Goal: Information Seeking & Learning: Check status

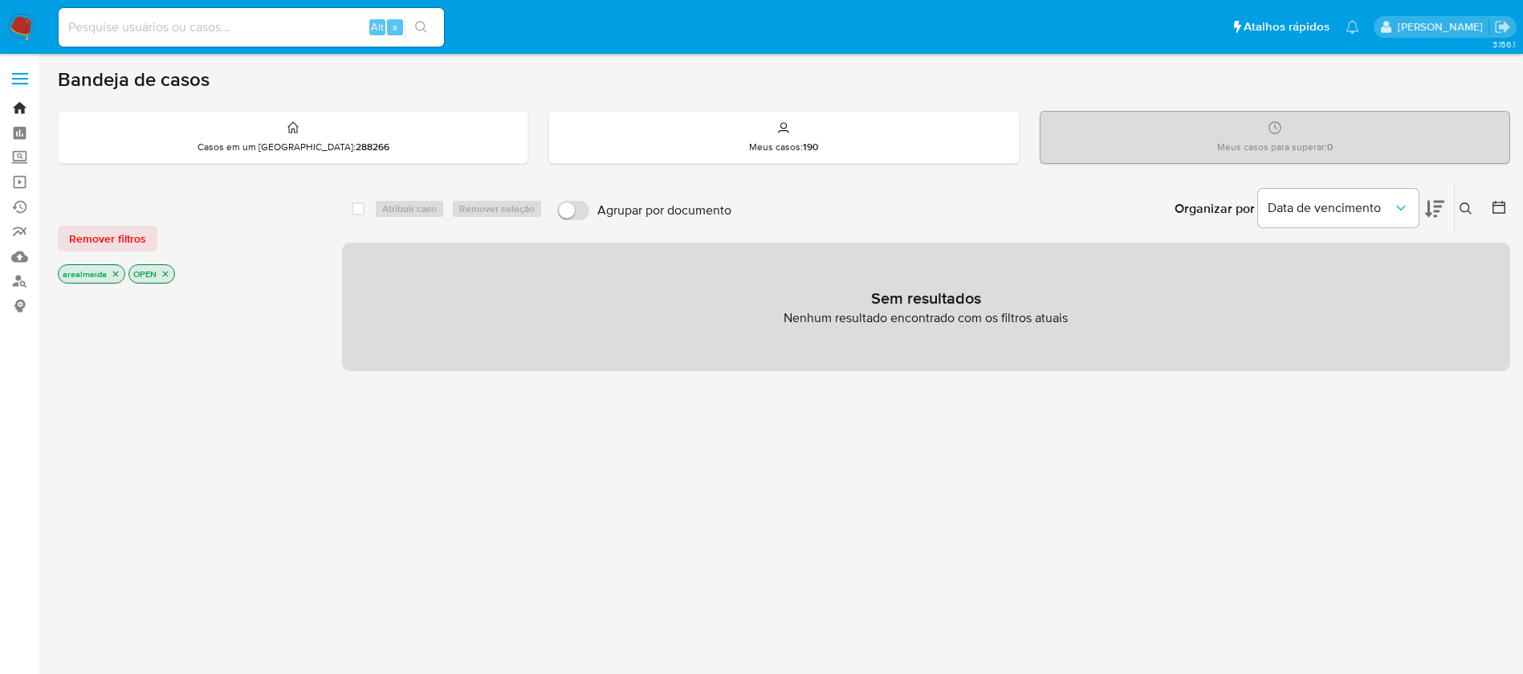
click at [21, 108] on link "Bandeja" at bounding box center [95, 108] width 191 height 25
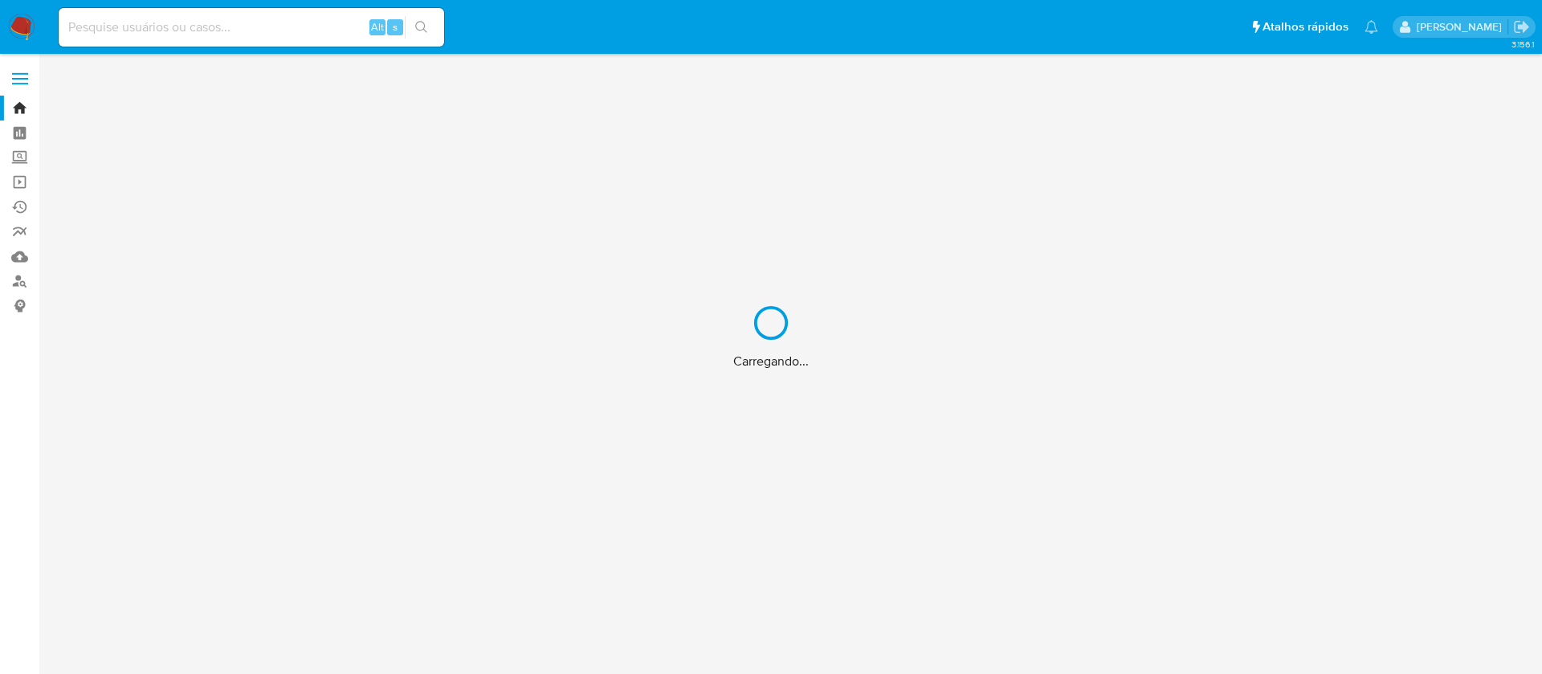
drag, startPoint x: 0, startPoint y: 0, endPoint x: 17, endPoint y: 154, distance: 155.1
click at [17, 152] on div "Carregando..." at bounding box center [771, 337] width 1542 height 674
click at [116, 36] on div "Carregando..." at bounding box center [771, 337] width 1542 height 674
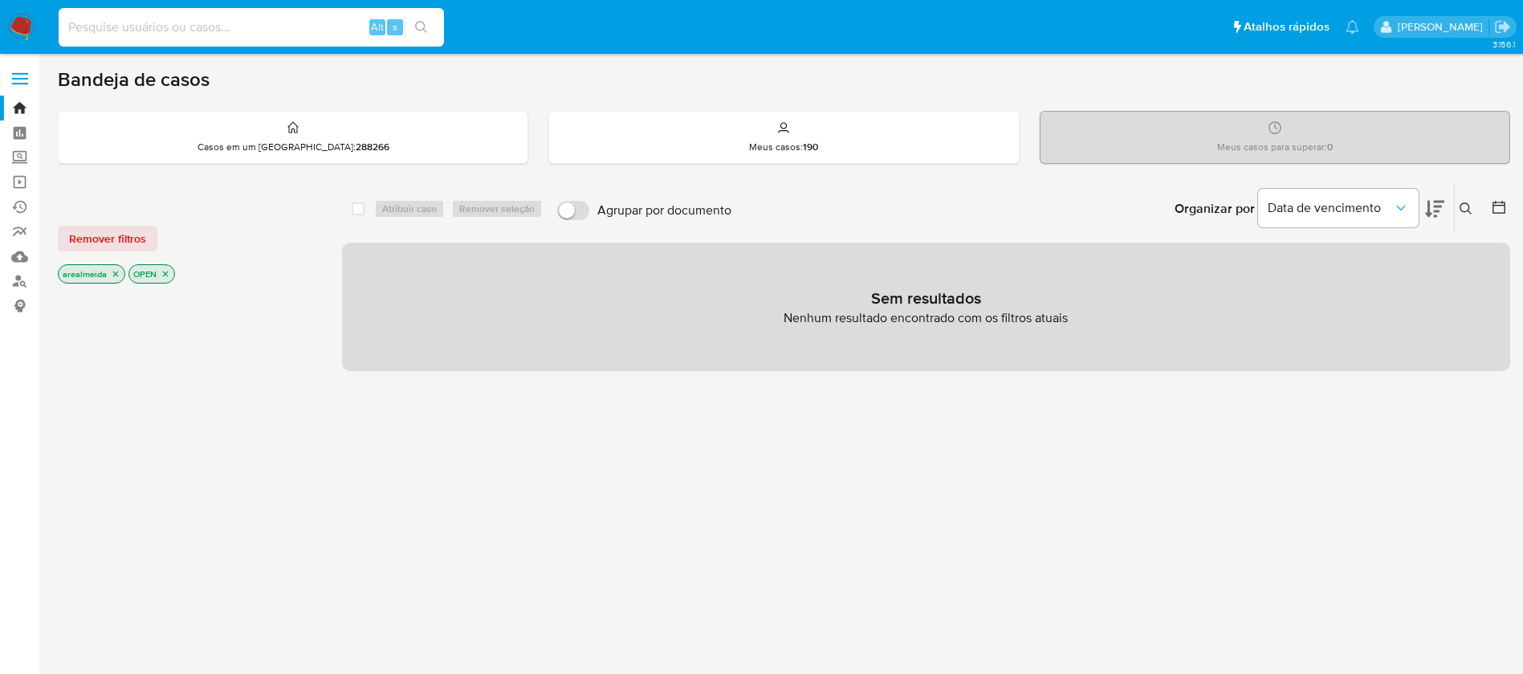
click at [116, 21] on input at bounding box center [251, 27] width 385 height 21
click at [117, 276] on icon "close-filter" at bounding box center [116, 274] width 10 height 10
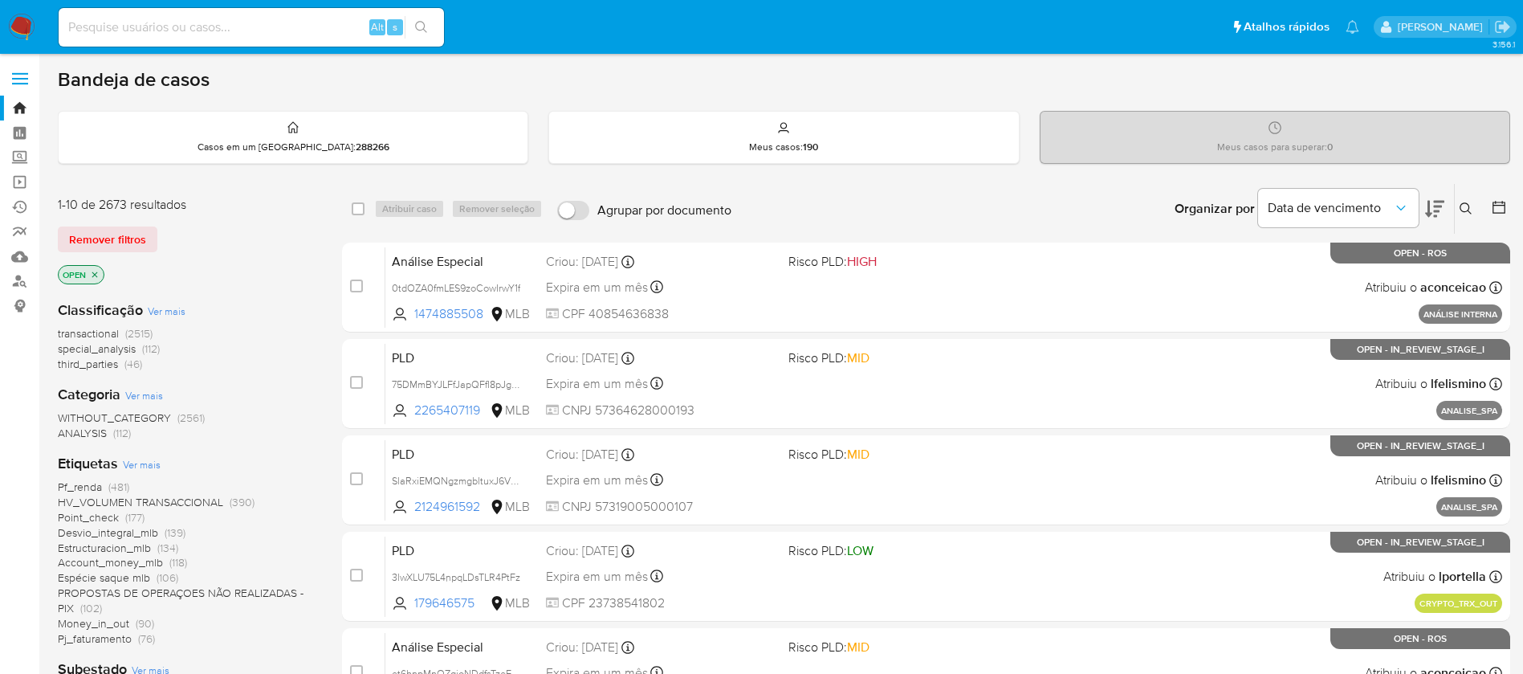
click at [96, 275] on icon "close-filter" at bounding box center [95, 275] width 10 height 10
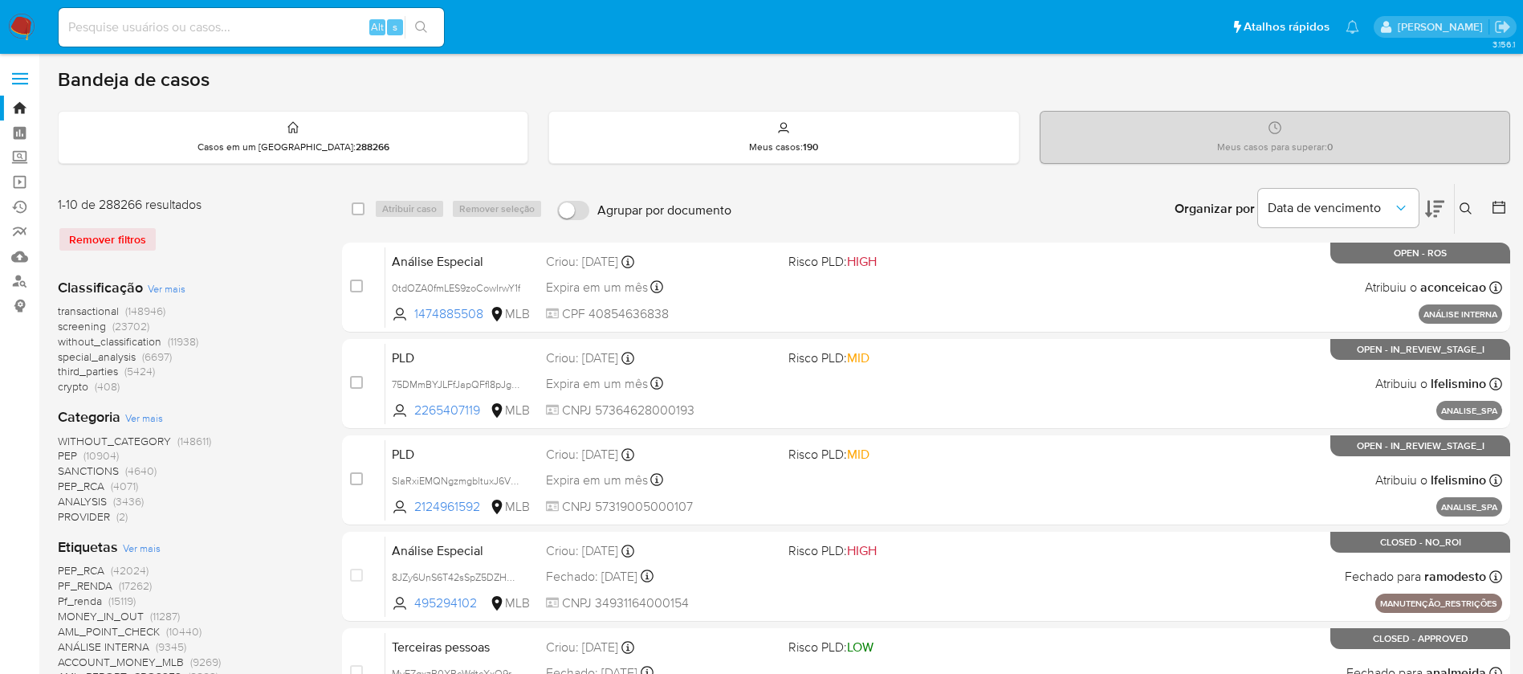
click at [155, 33] on input at bounding box center [251, 27] width 385 height 21
paste input "RQgCg10hAF50zQzK4bY9EARo"
type input "RQgCg10hAF50zQzK4bY9EARo"
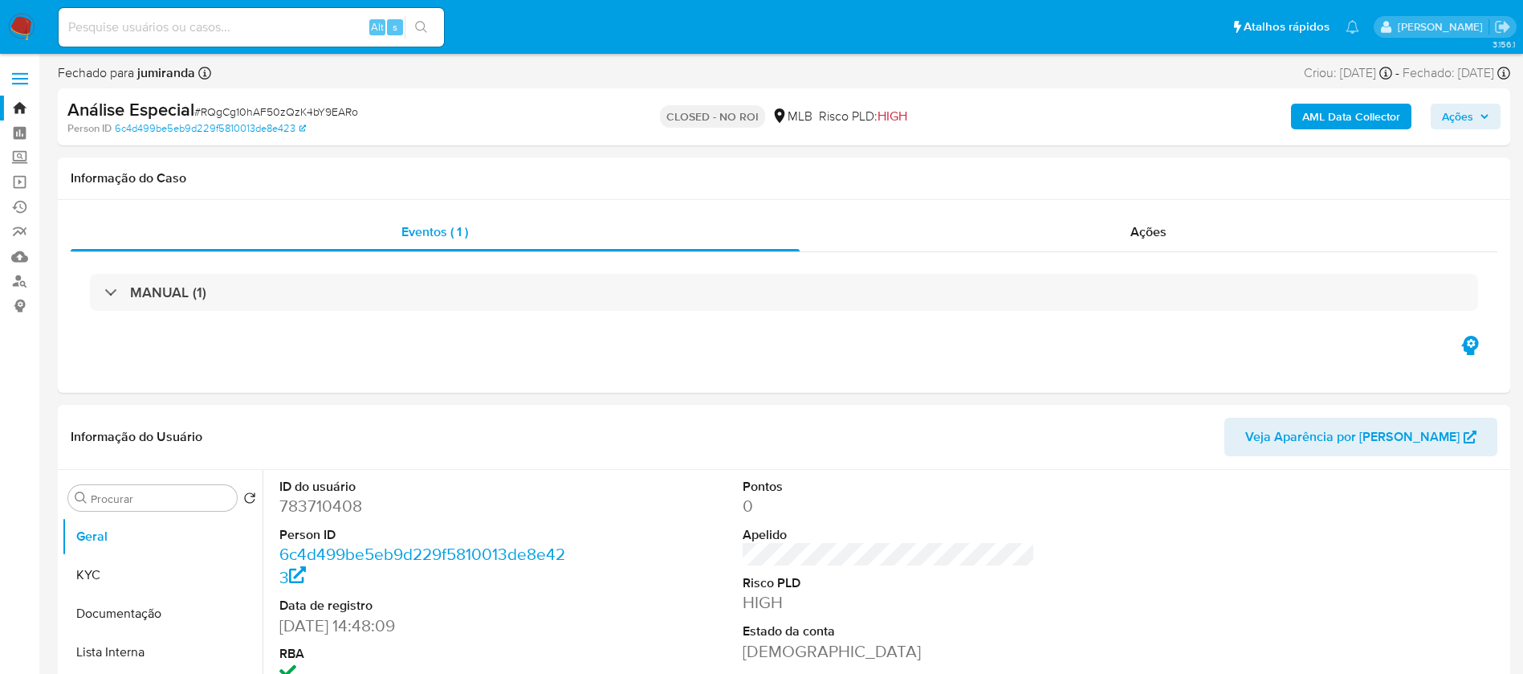
select select "10"
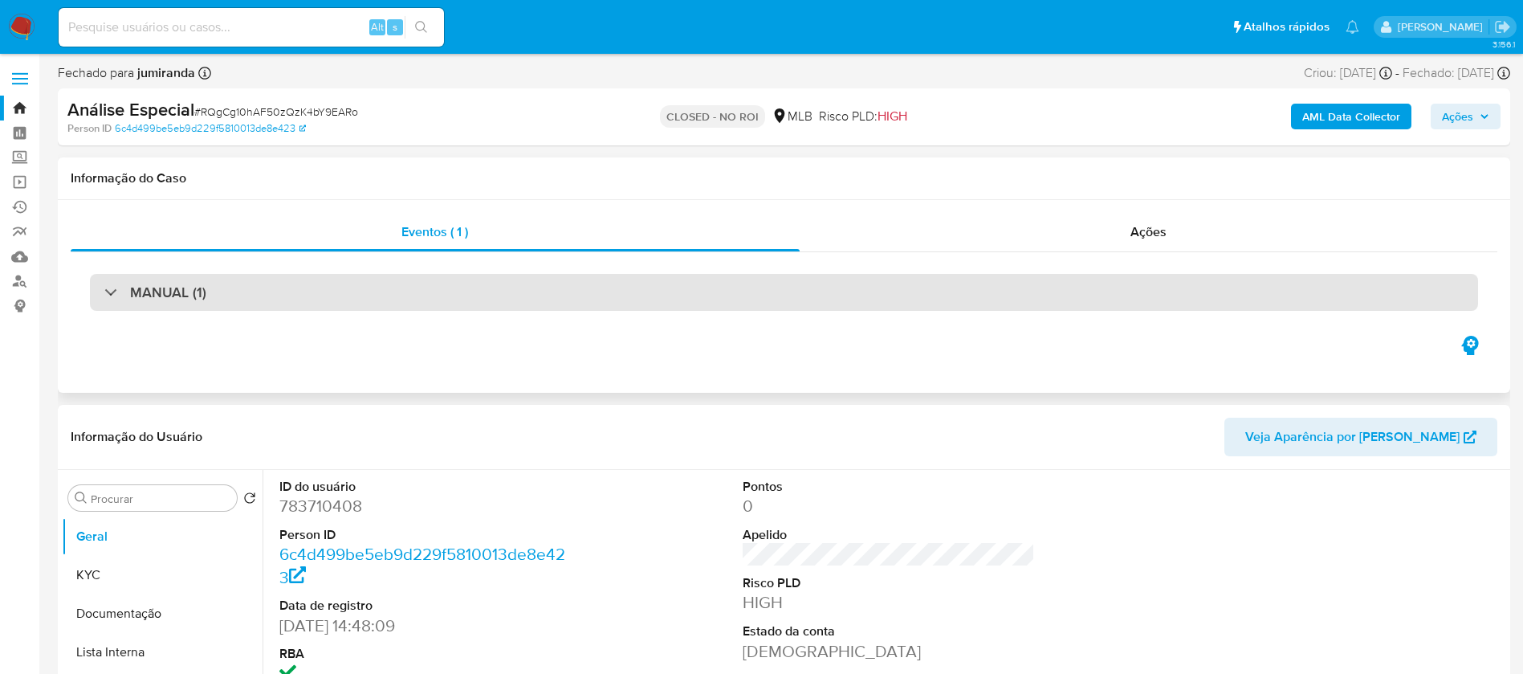
click at [275, 287] on div "MANUAL (1)" at bounding box center [784, 292] width 1388 height 37
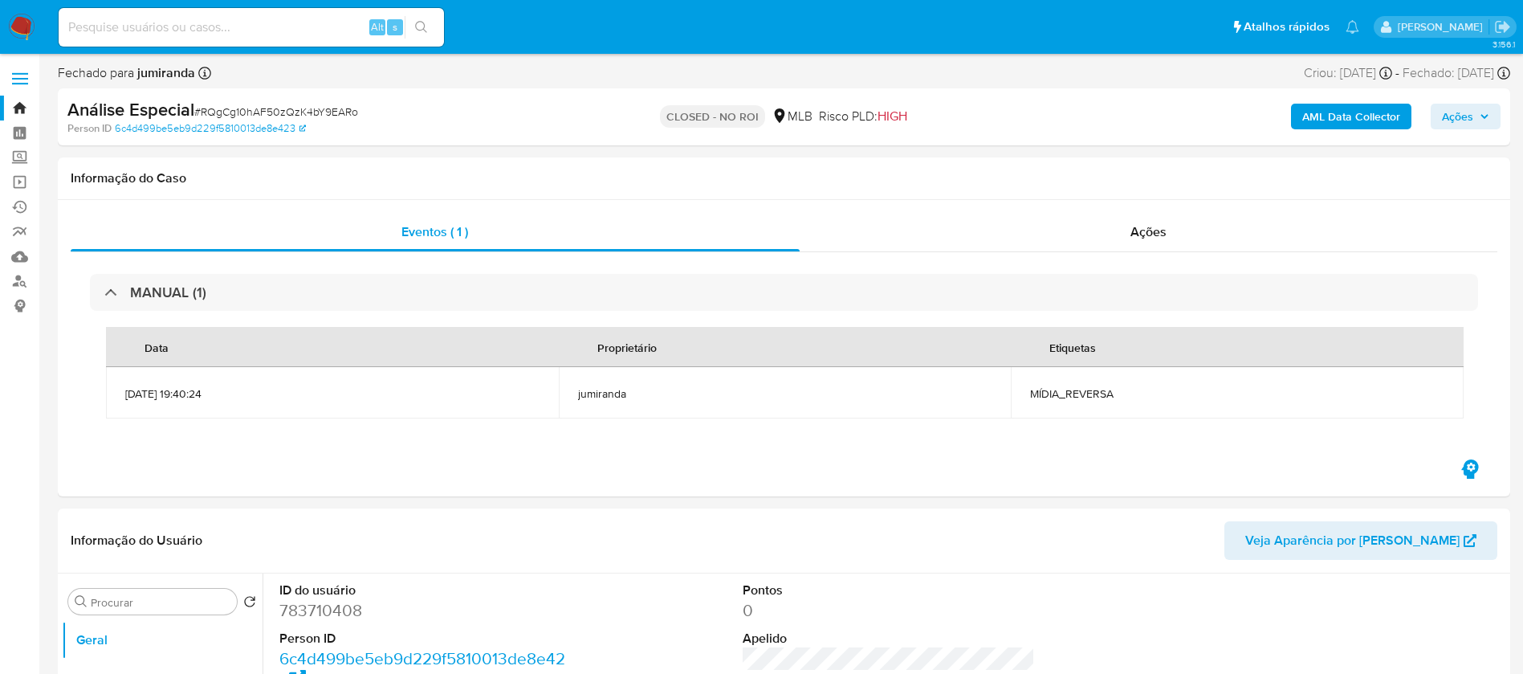
click at [223, 25] on input at bounding box center [251, 27] width 385 height 21
paste input "48EittgowKH26vdPvr3pbZV5"
type input "48EittgowKH26vdPvr3pbZV5"
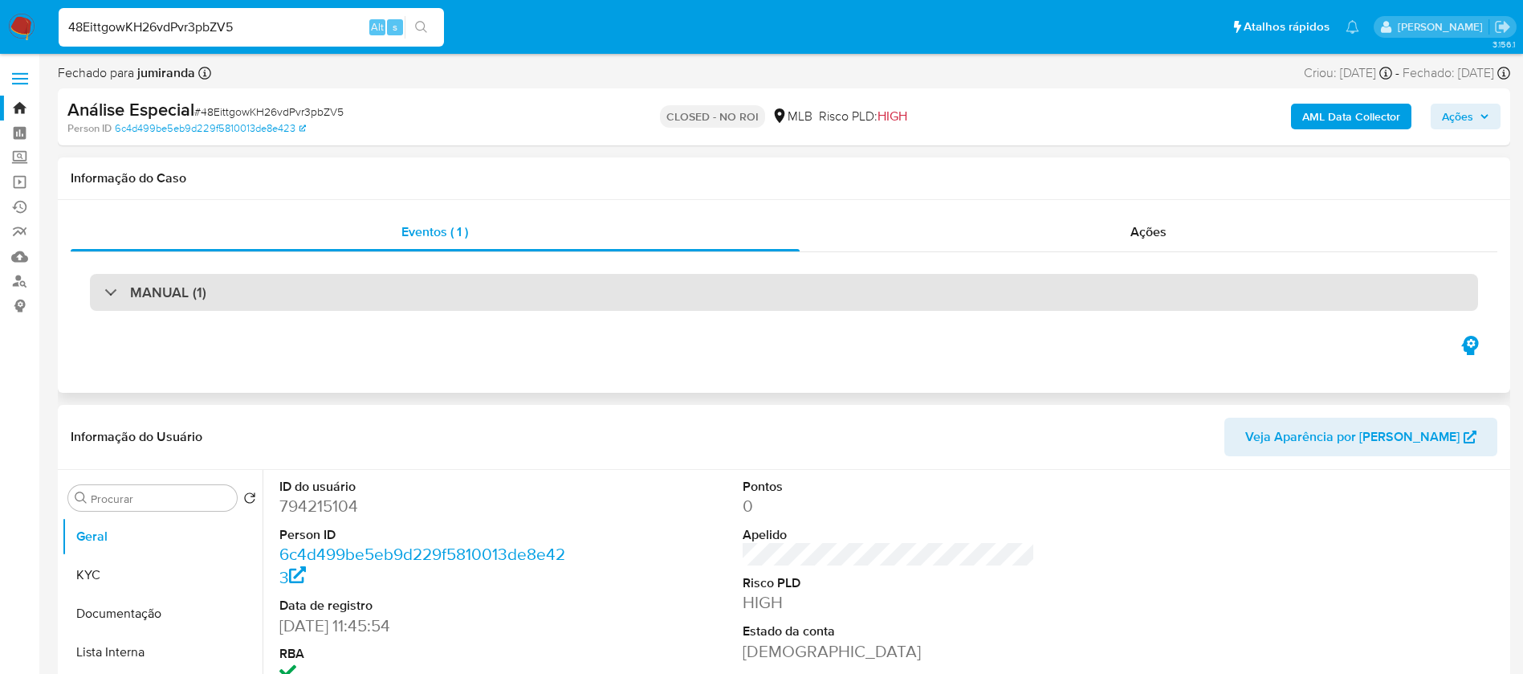
click at [336, 303] on div "MANUAL (1)" at bounding box center [784, 292] width 1388 height 37
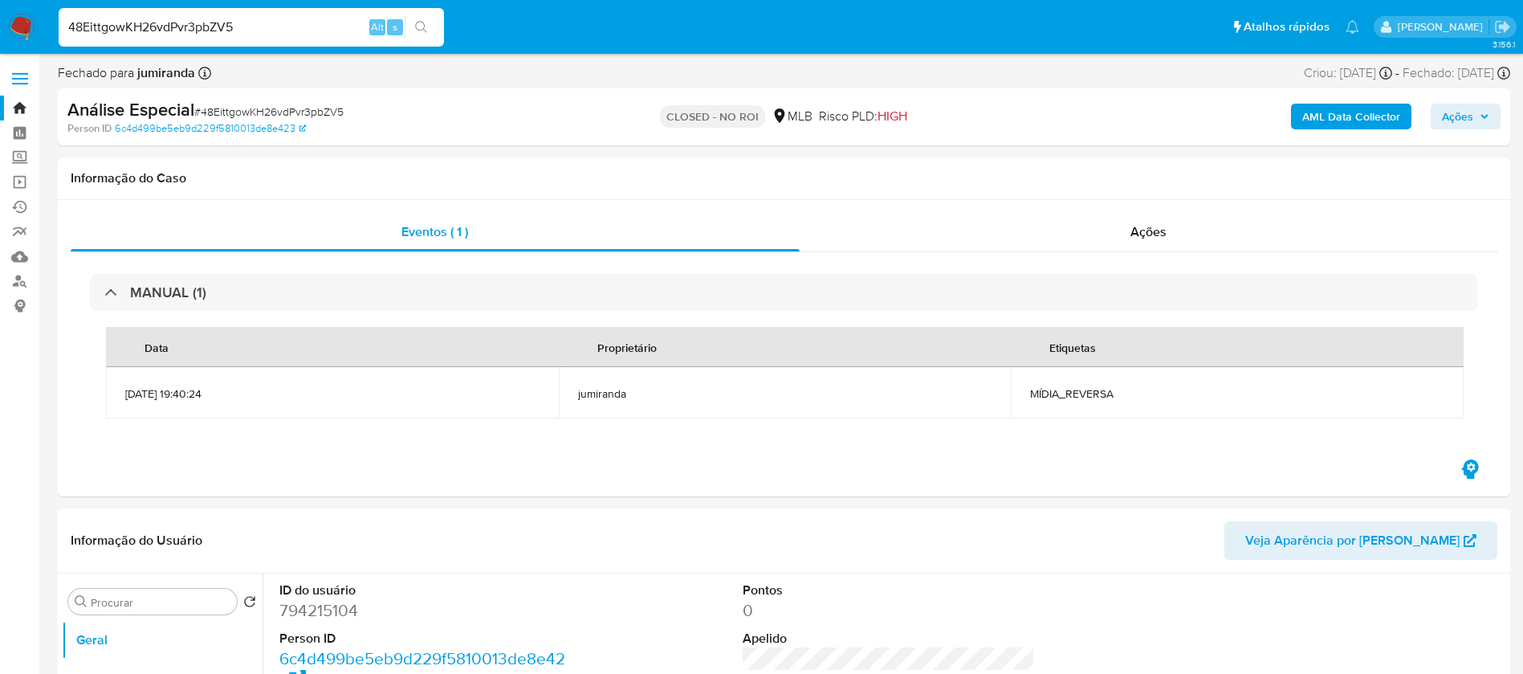
select select "10"
drag, startPoint x: 382, startPoint y: 431, endPoint x: 226, endPoint y: 432, distance: 156.6
click at [258, 434] on div "Data Proprietário Etiquetas [DATE] 19:40:24 jumiranda MÍDIA_REVERSA" at bounding box center [784, 373] width 1388 height 124
drag, startPoint x: 226, startPoint y: 432, endPoint x: 194, endPoint y: 418, distance: 34.9
click at [225, 431] on div "Data Proprietário Etiquetas [DATE] 19:40:24 jumiranda MÍDIA_REVERSA" at bounding box center [784, 373] width 1388 height 124
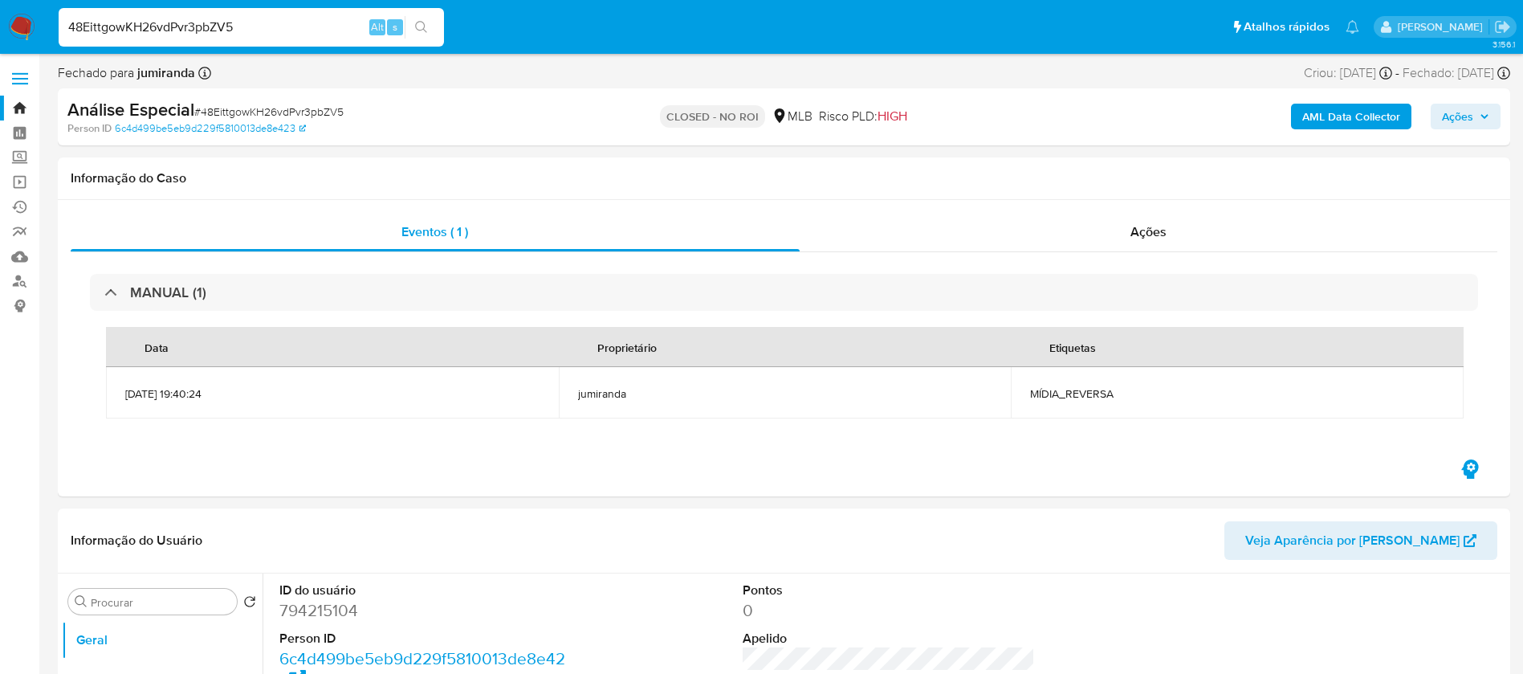
click at [283, 31] on input "48EittgowKH26vdPvr3pbZV5" at bounding box center [251, 27] width 385 height 21
paste input "RQgCg10hAF50zQzK4bY9EARo"
type input "RQgCg10hAF50zQzK4bY9EARo"
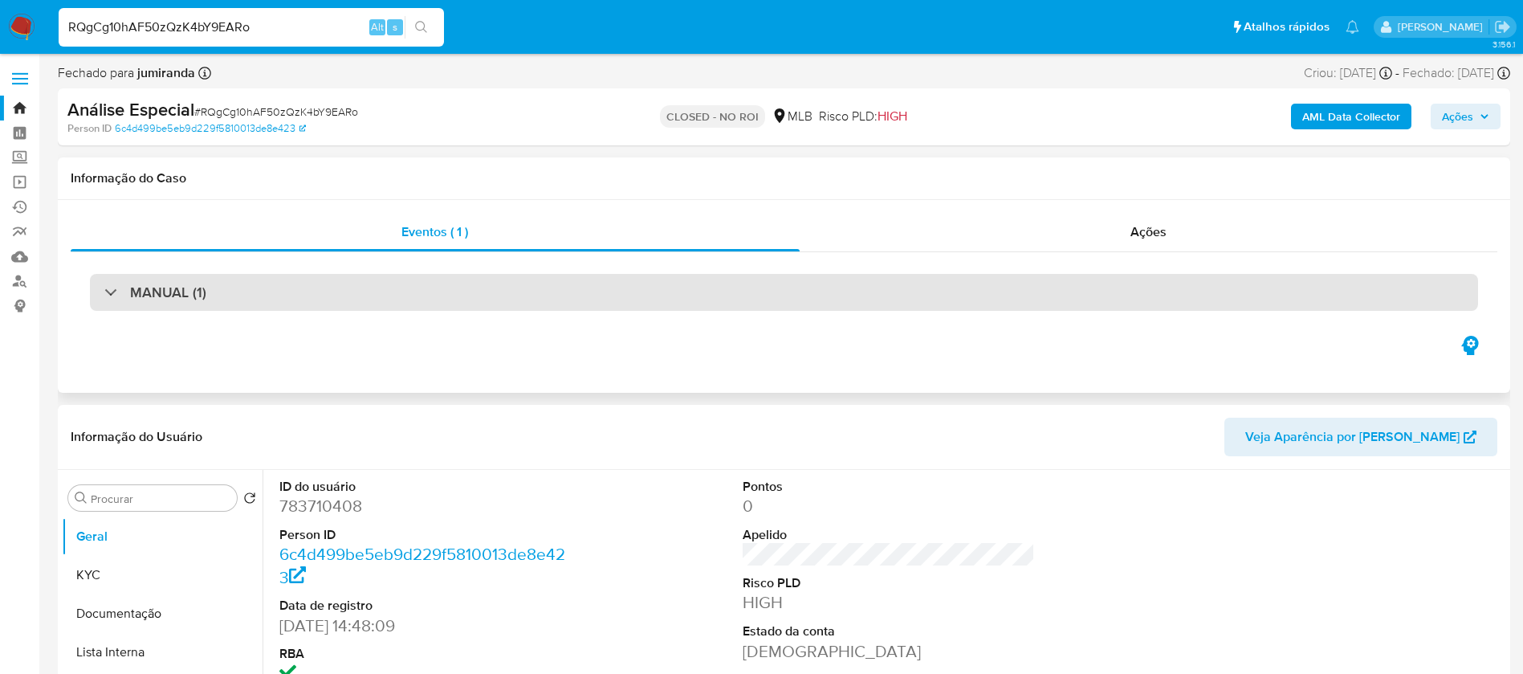
click at [726, 286] on div "MANUAL (1)" at bounding box center [784, 292] width 1388 height 37
select select "10"
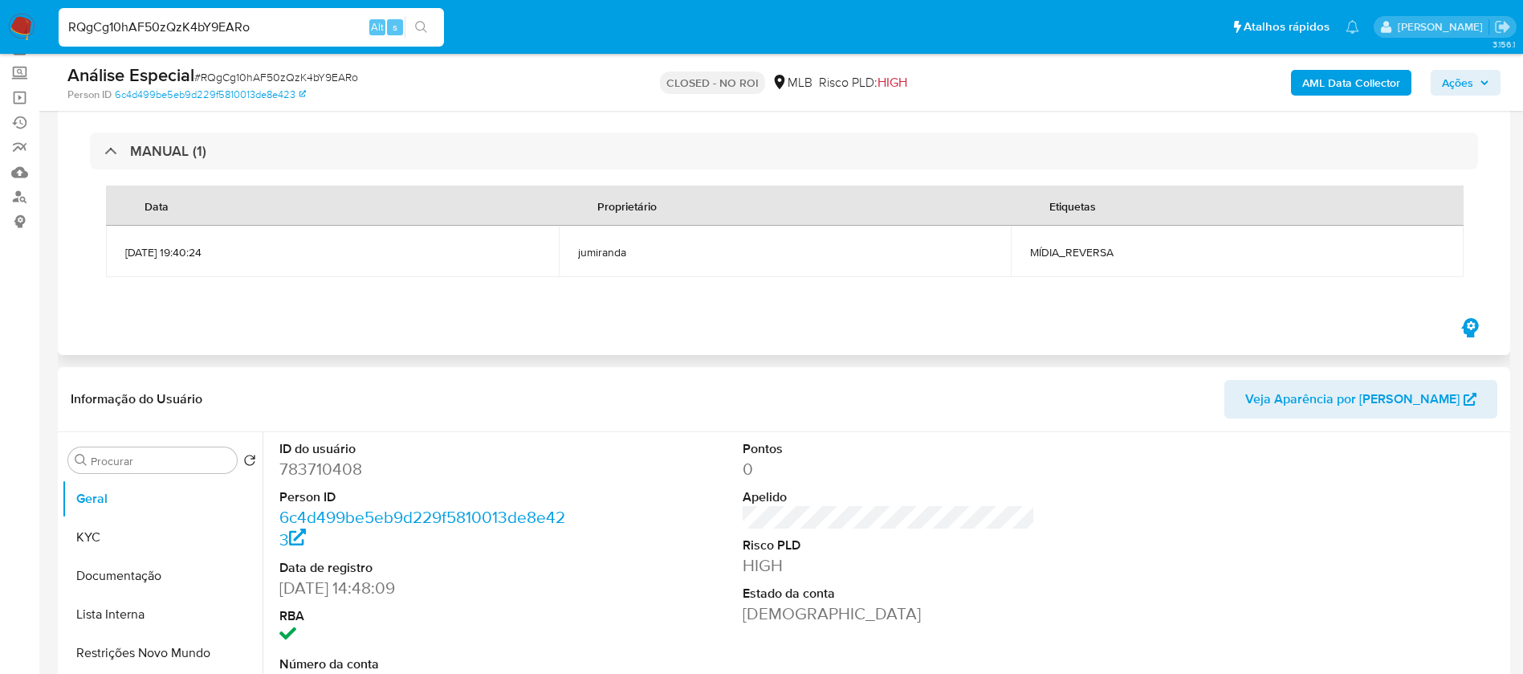
scroll to position [120, 0]
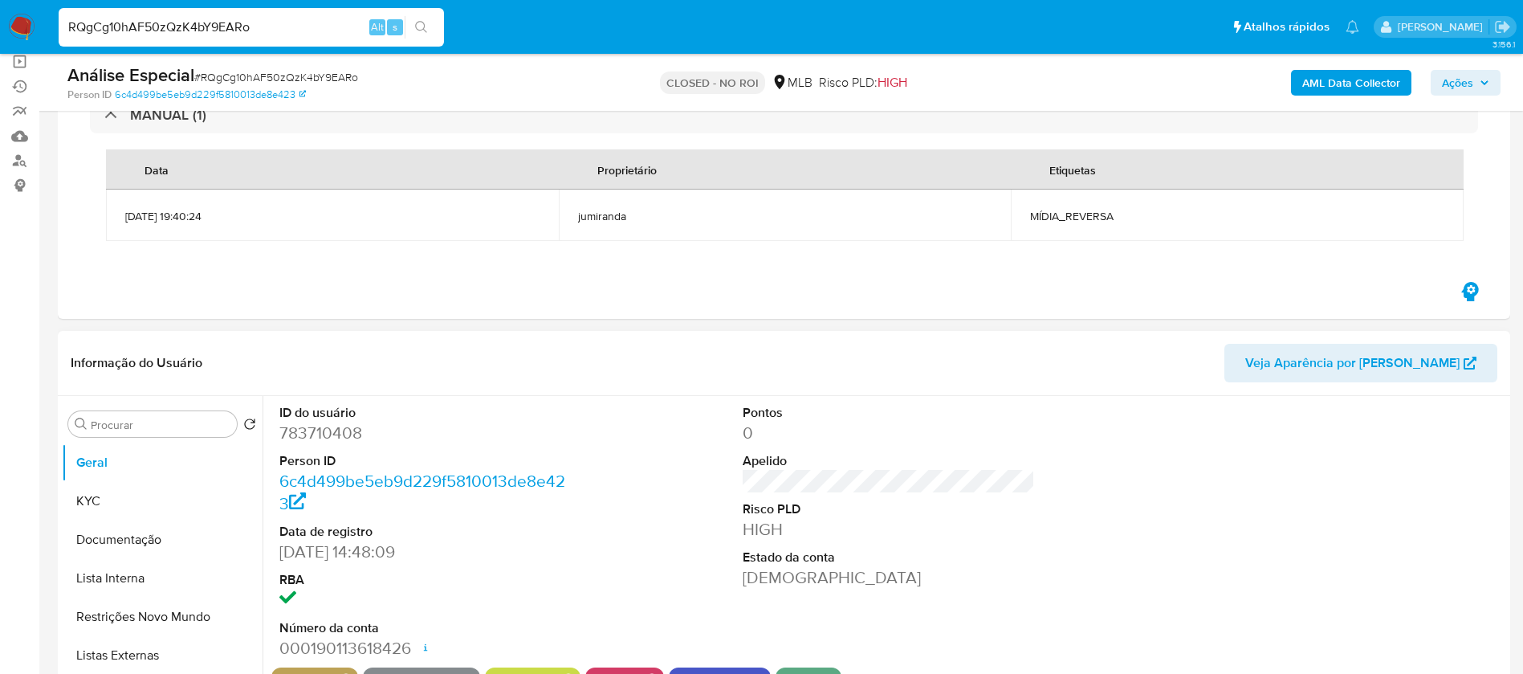
click at [324, 433] on dd "783710408" at bounding box center [425, 433] width 293 height 22
copy dd "783710408"
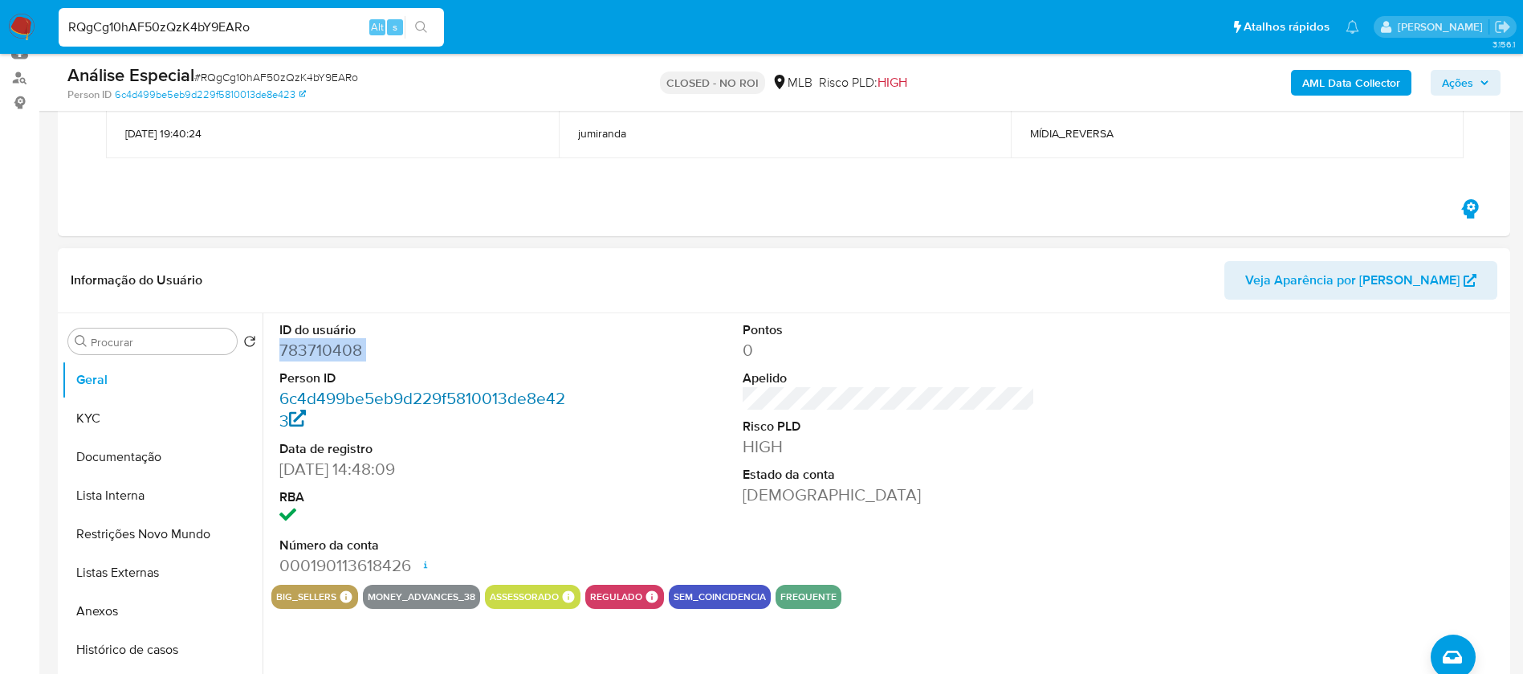
scroll to position [241, 0]
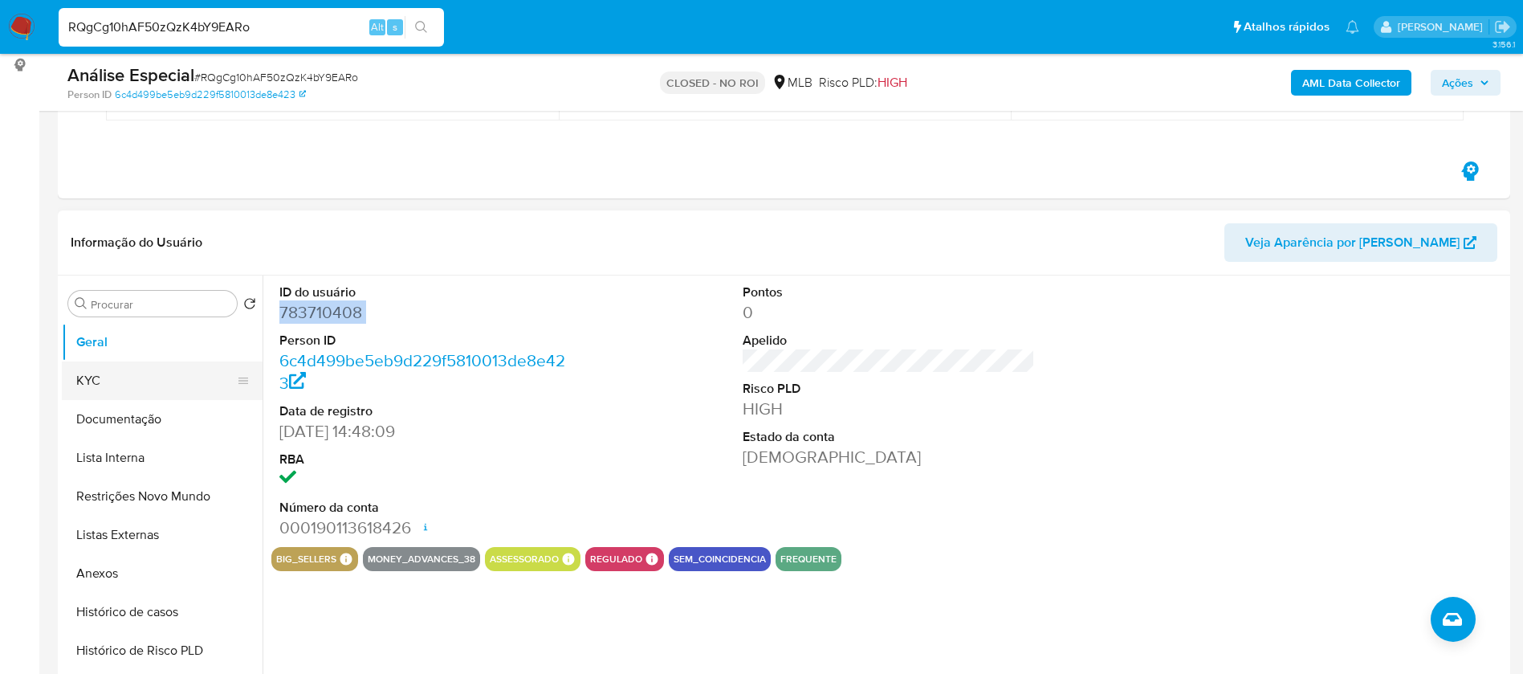
click at [97, 384] on button "KYC" at bounding box center [156, 380] width 188 height 39
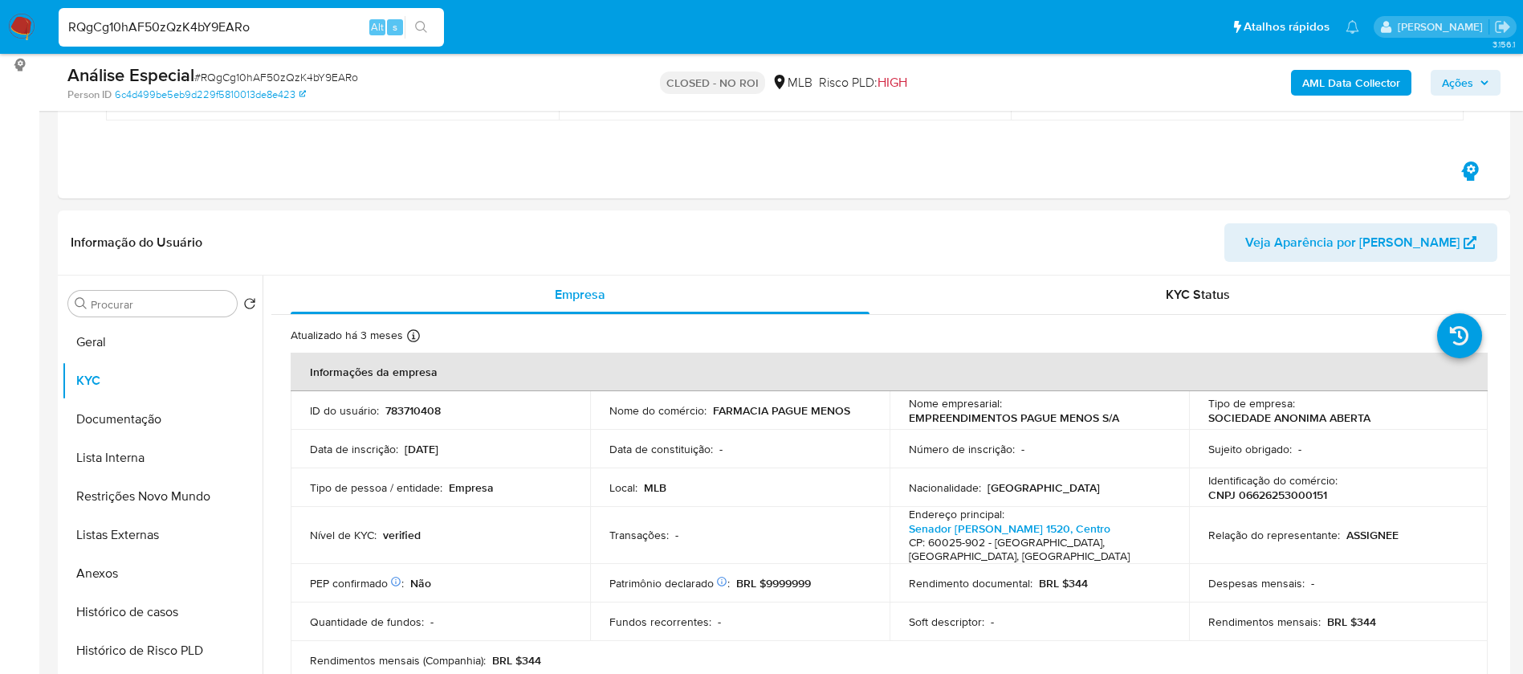
click at [234, 25] on input "RQgCg10hAF50zQzK4bY9EARo" at bounding box center [251, 27] width 385 height 21
paste input "48EittgowKH26vdPvr3pbZV5"
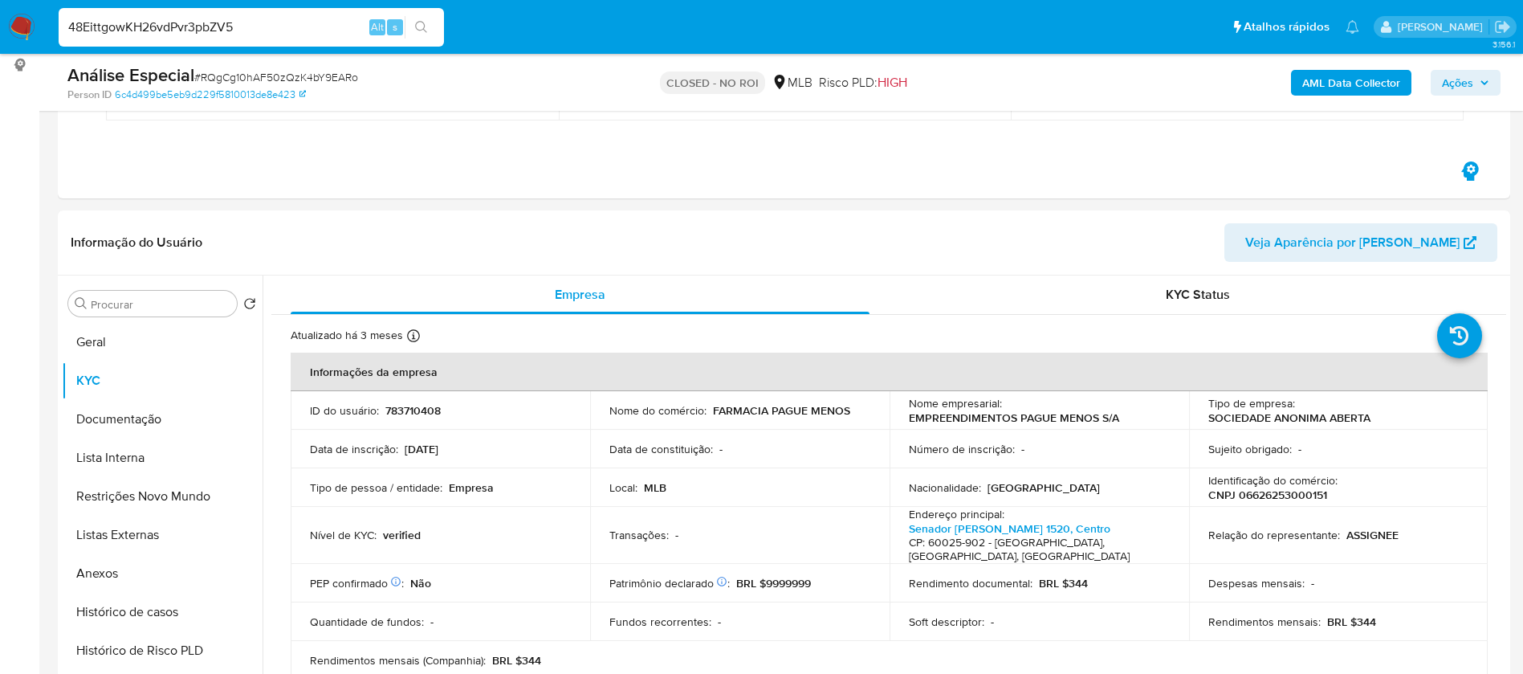
type input "48EittgowKH26vdPvr3pbZV5"
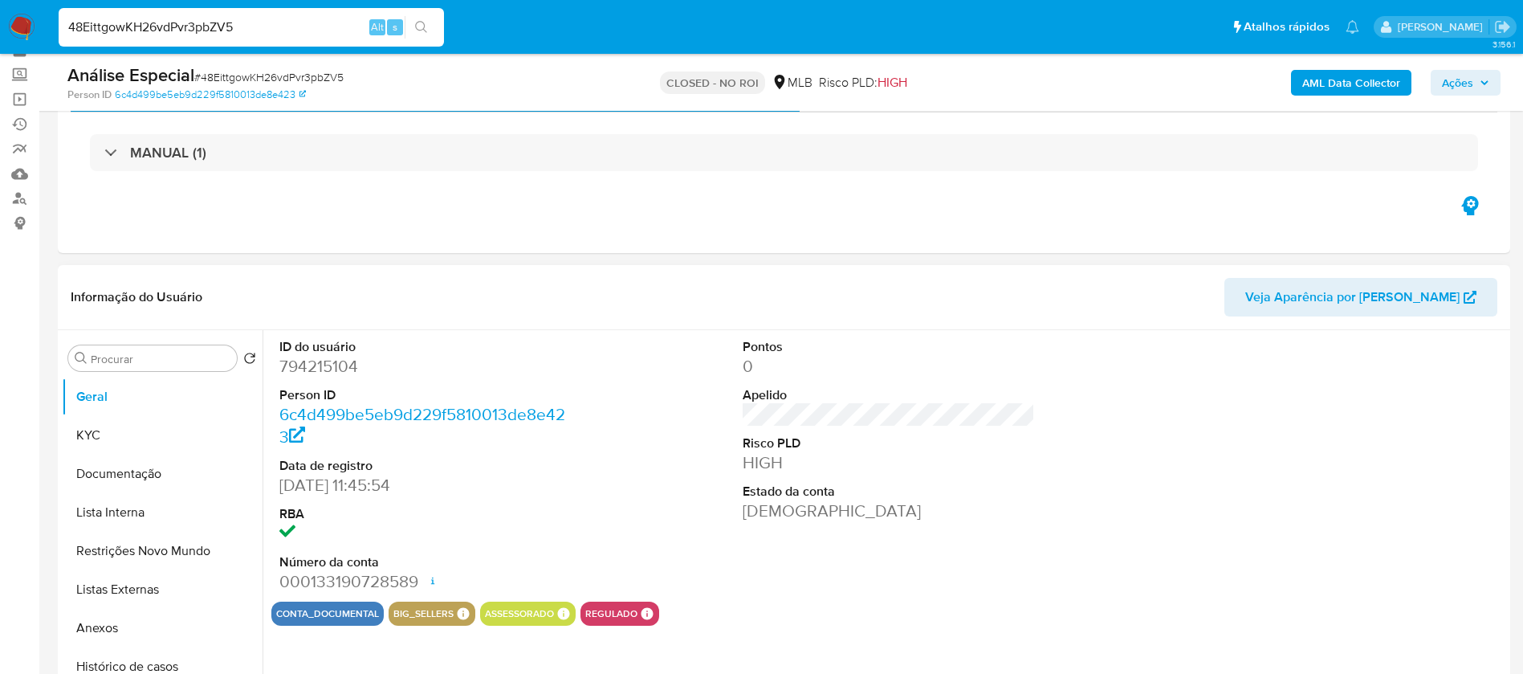
scroll to position [120, 0]
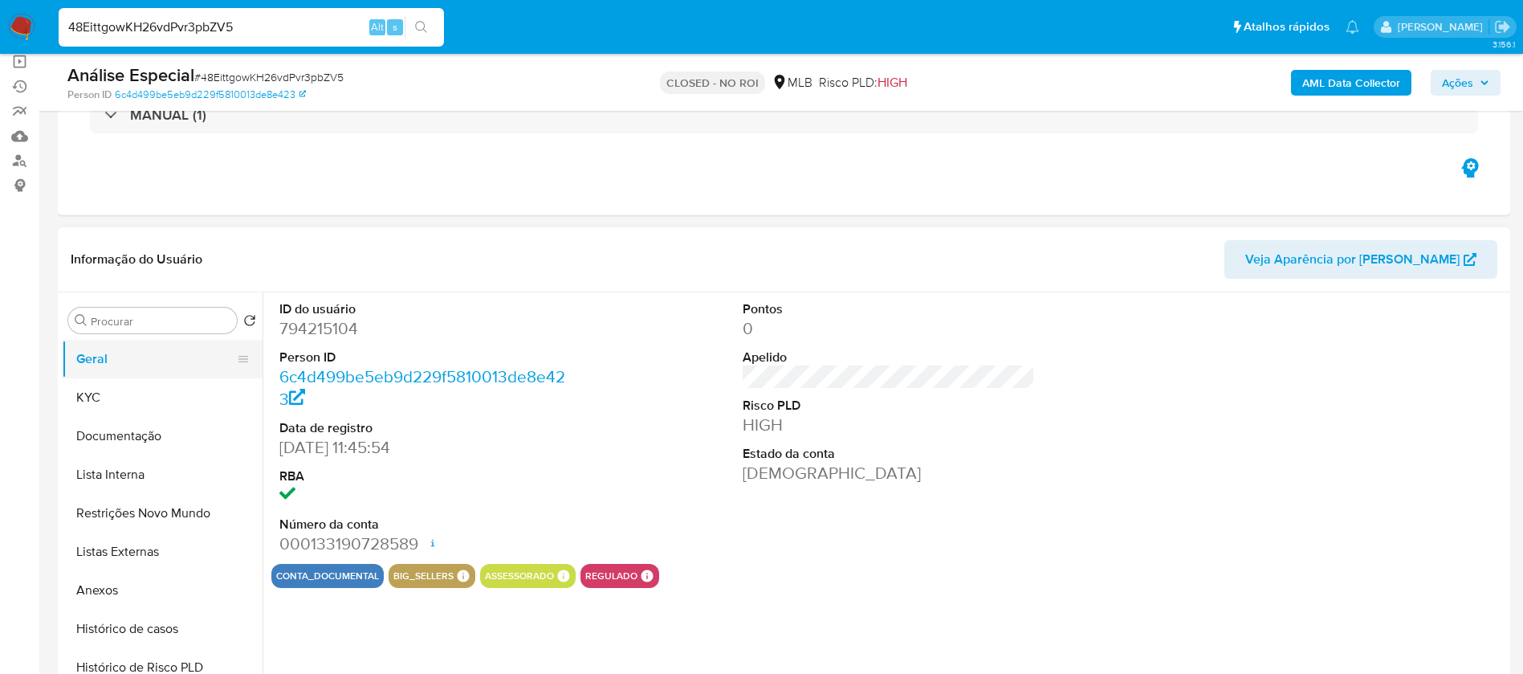
click at [112, 353] on button "Geral" at bounding box center [156, 359] width 188 height 39
click at [114, 400] on button "KYC" at bounding box center [156, 397] width 188 height 39
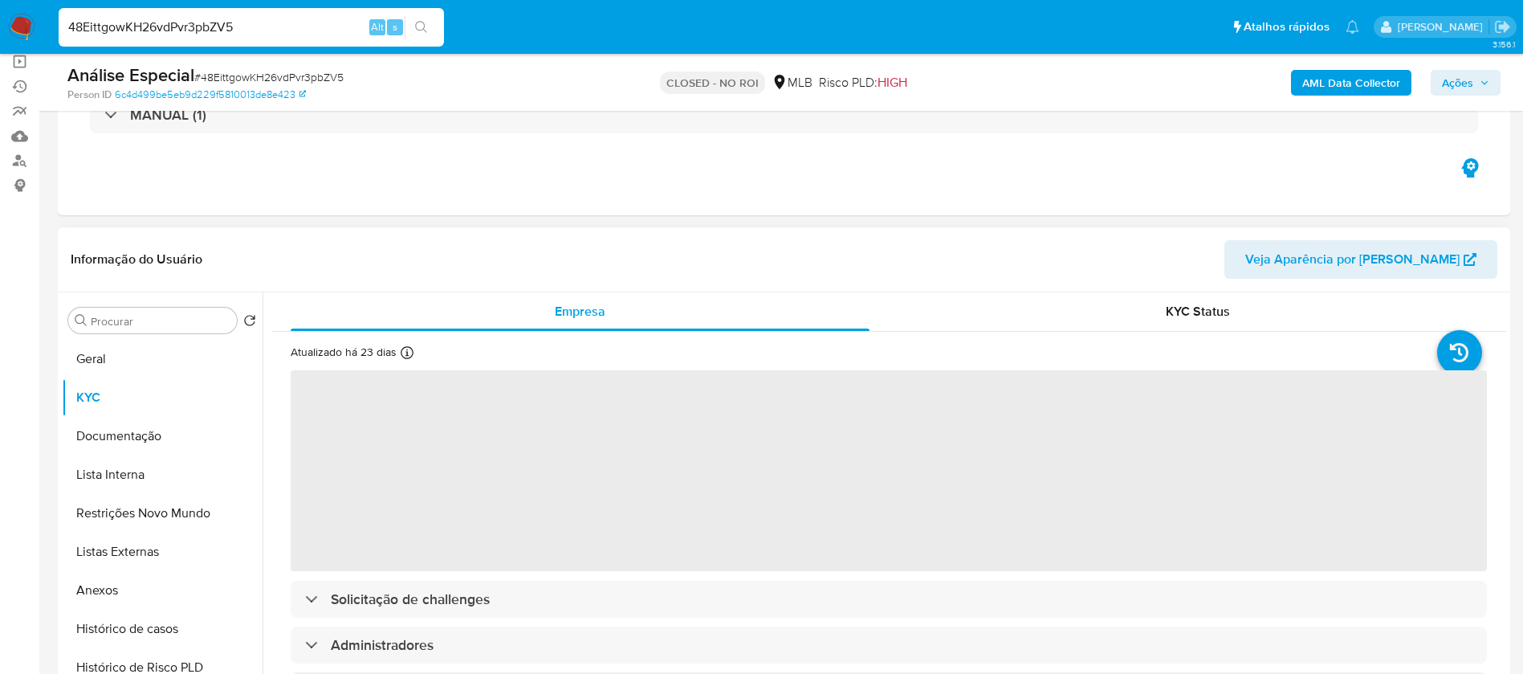
select select "10"
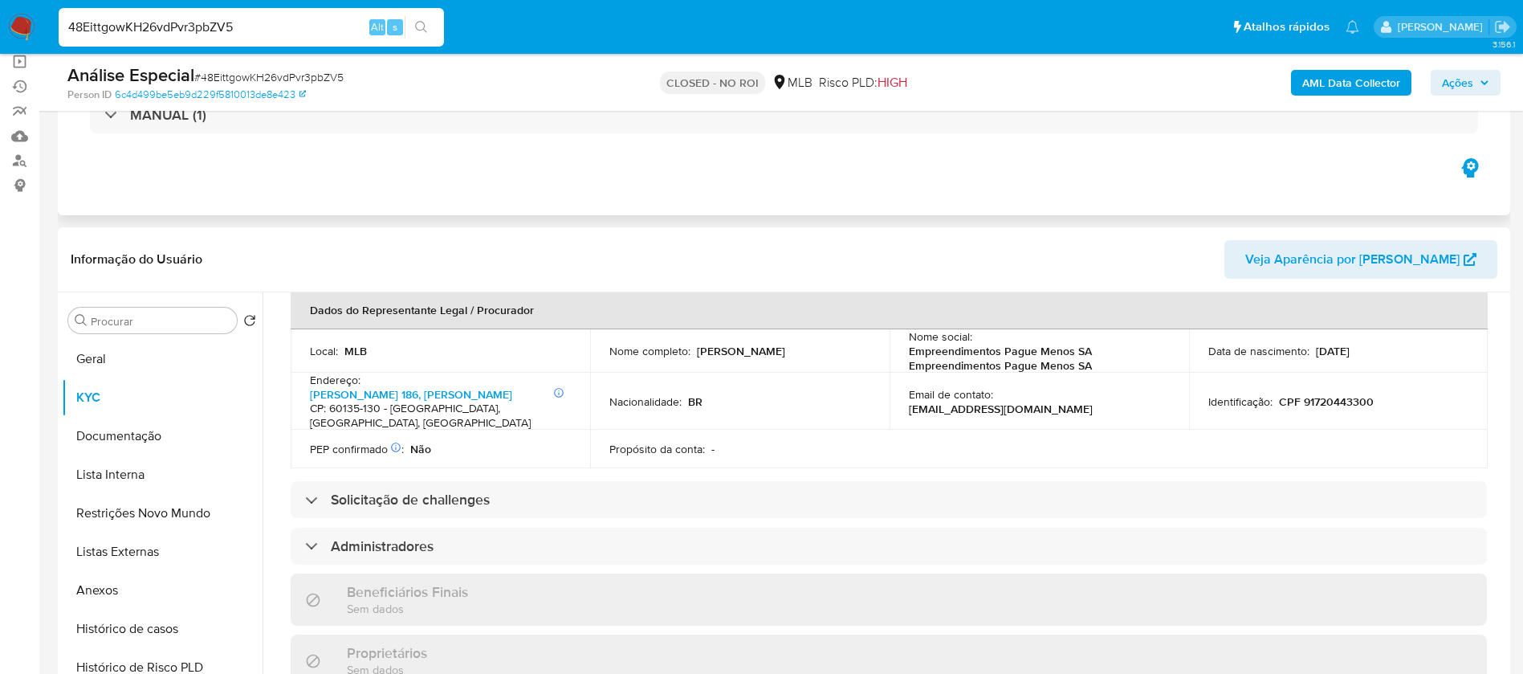
scroll to position [0, 0]
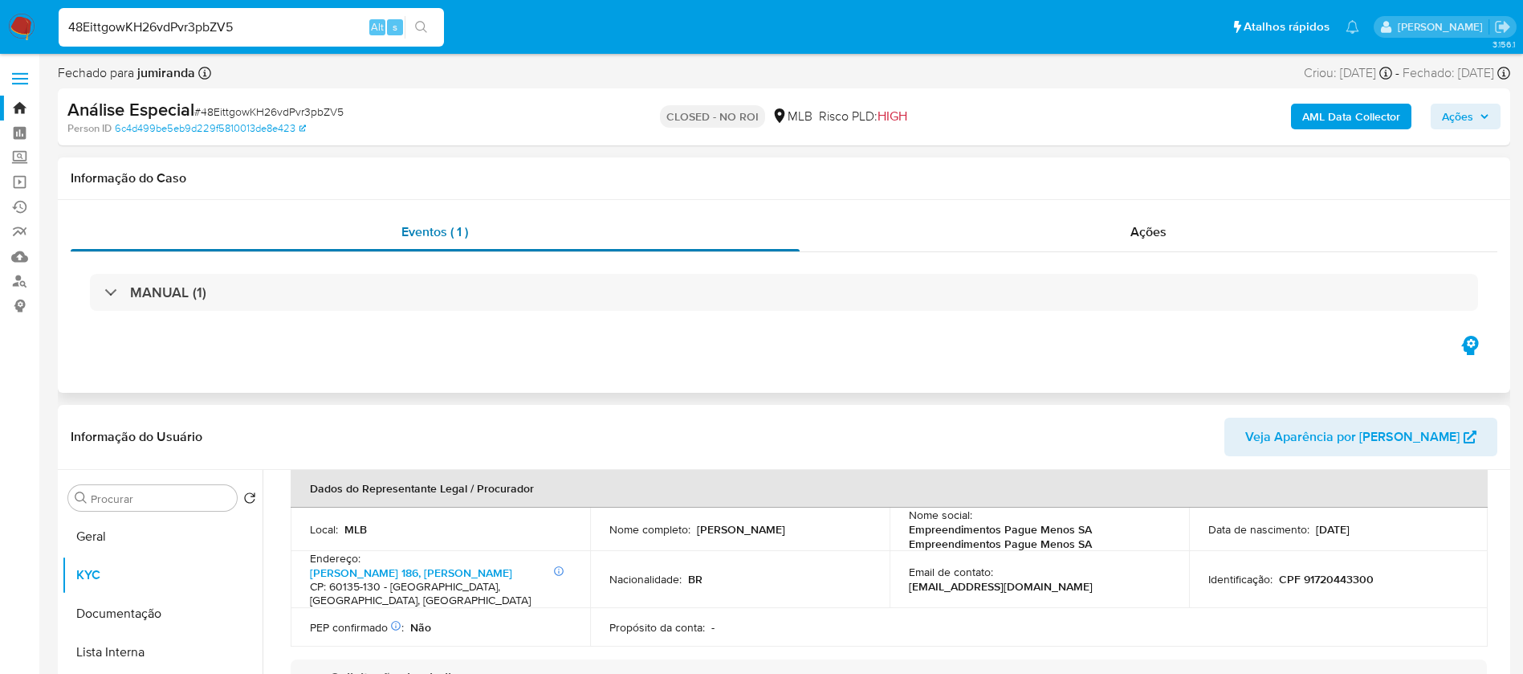
click at [422, 231] on span "Eventos ( 1 )" at bounding box center [435, 231] width 67 height 18
click at [1133, 226] on div "Ações" at bounding box center [1149, 232] width 699 height 39
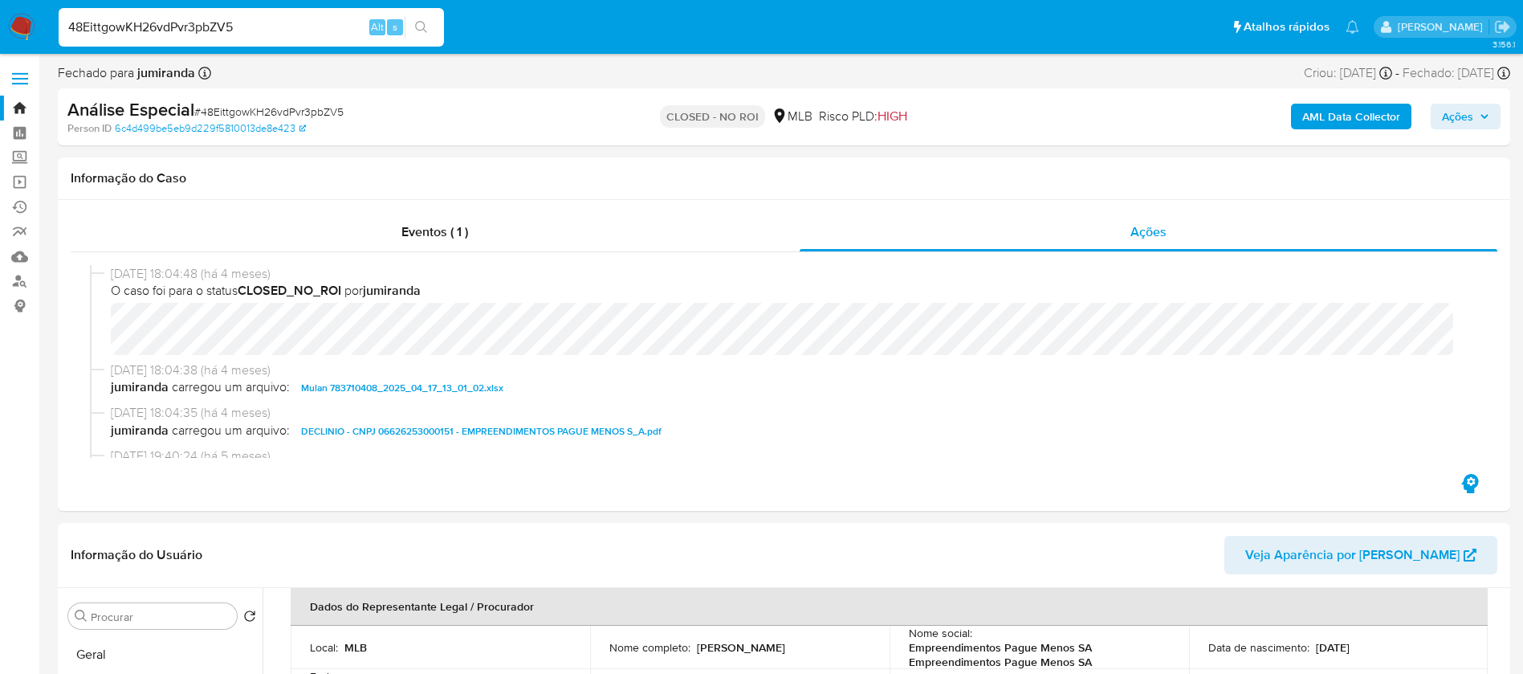
click at [133, 20] on input "48EittgowKH26vdPvr3pbZV5" at bounding box center [251, 27] width 385 height 21
paste input "RQgCg10hAF50zQzK4bY9EARo"
type input "RQgCg10hAF50zQzK4bY9EARo"
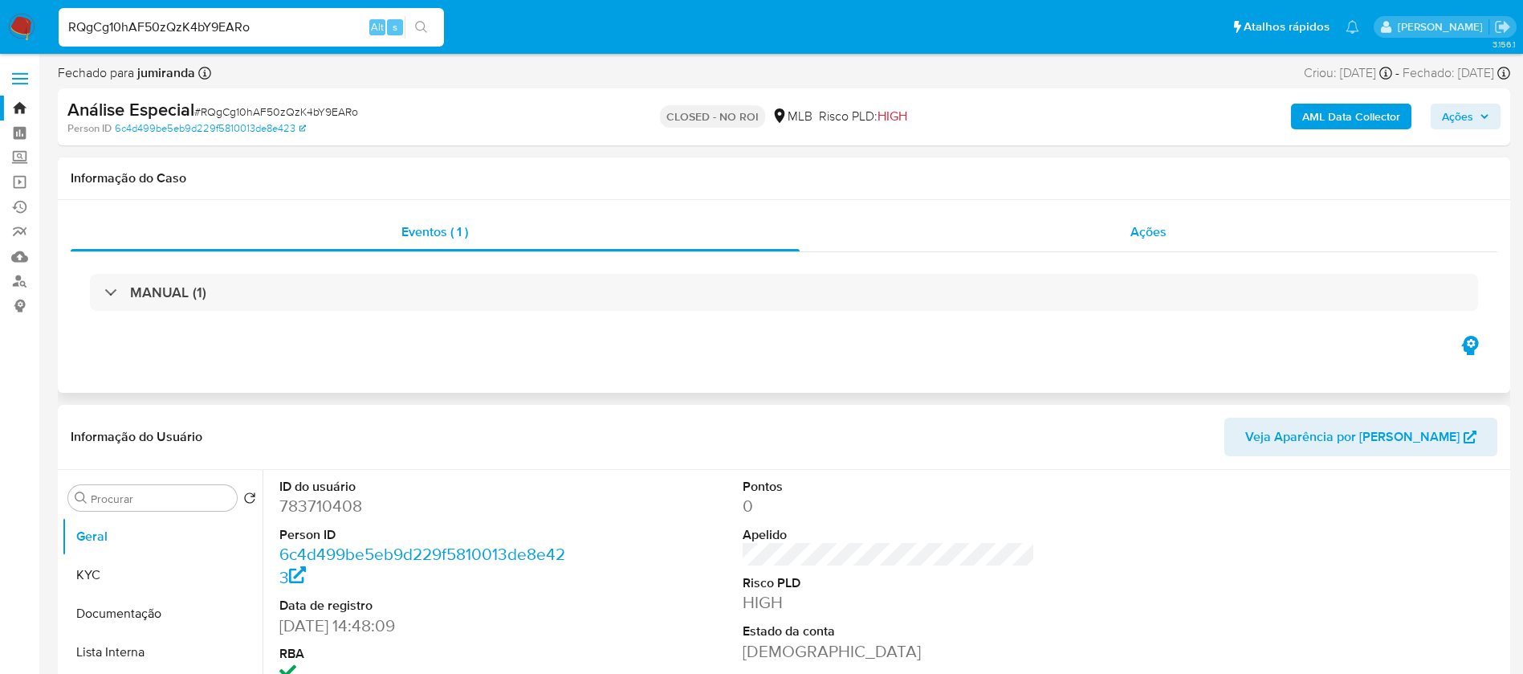
click at [1138, 235] on span "Ações" at bounding box center [1149, 231] width 36 height 18
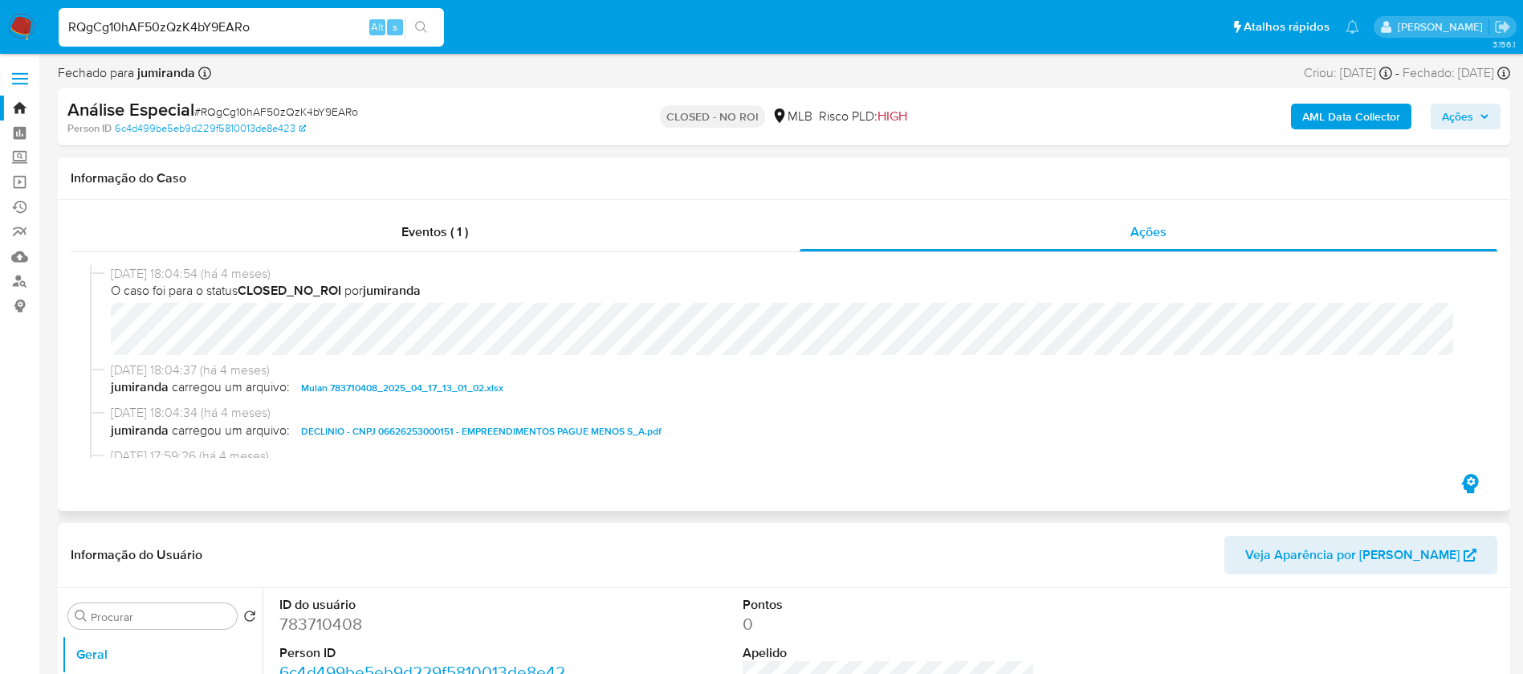
select select "10"
click at [784, 405] on span "[DATE] 18:04:34 (há 4 meses)" at bounding box center [791, 413] width 1361 height 18
click at [410, 233] on span "Eventos ( 1 )" at bounding box center [435, 231] width 67 height 18
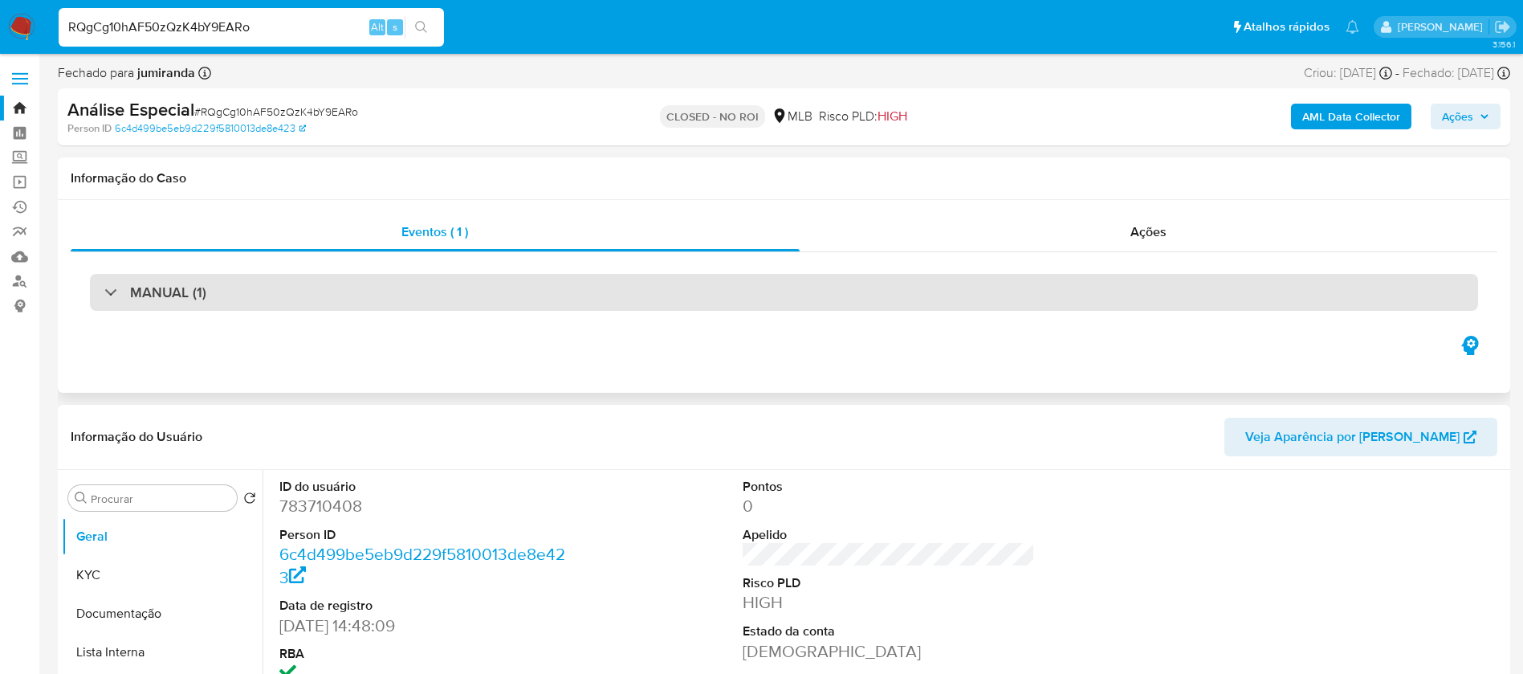
click at [207, 300] on div "MANUAL (1)" at bounding box center [784, 292] width 1388 height 37
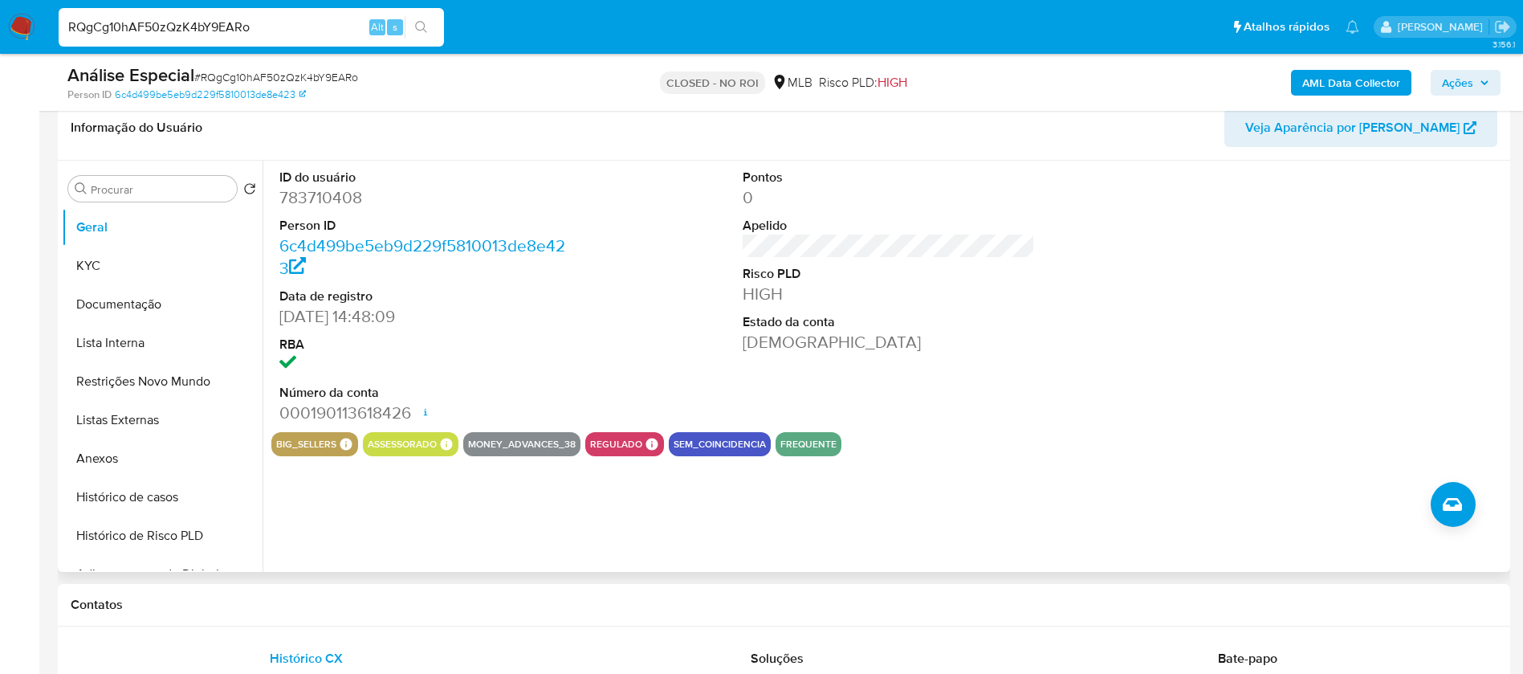
scroll to position [361, 0]
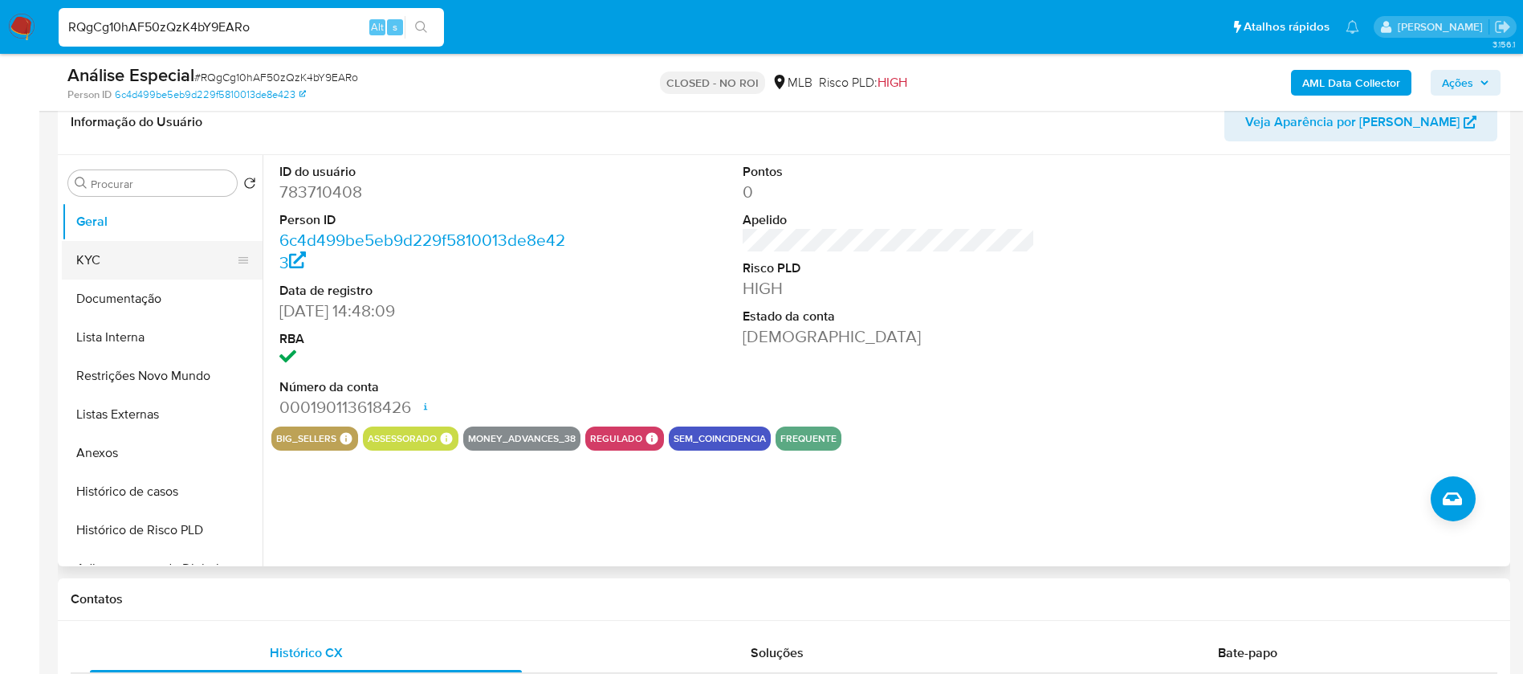
click at [120, 251] on button "KYC" at bounding box center [156, 260] width 188 height 39
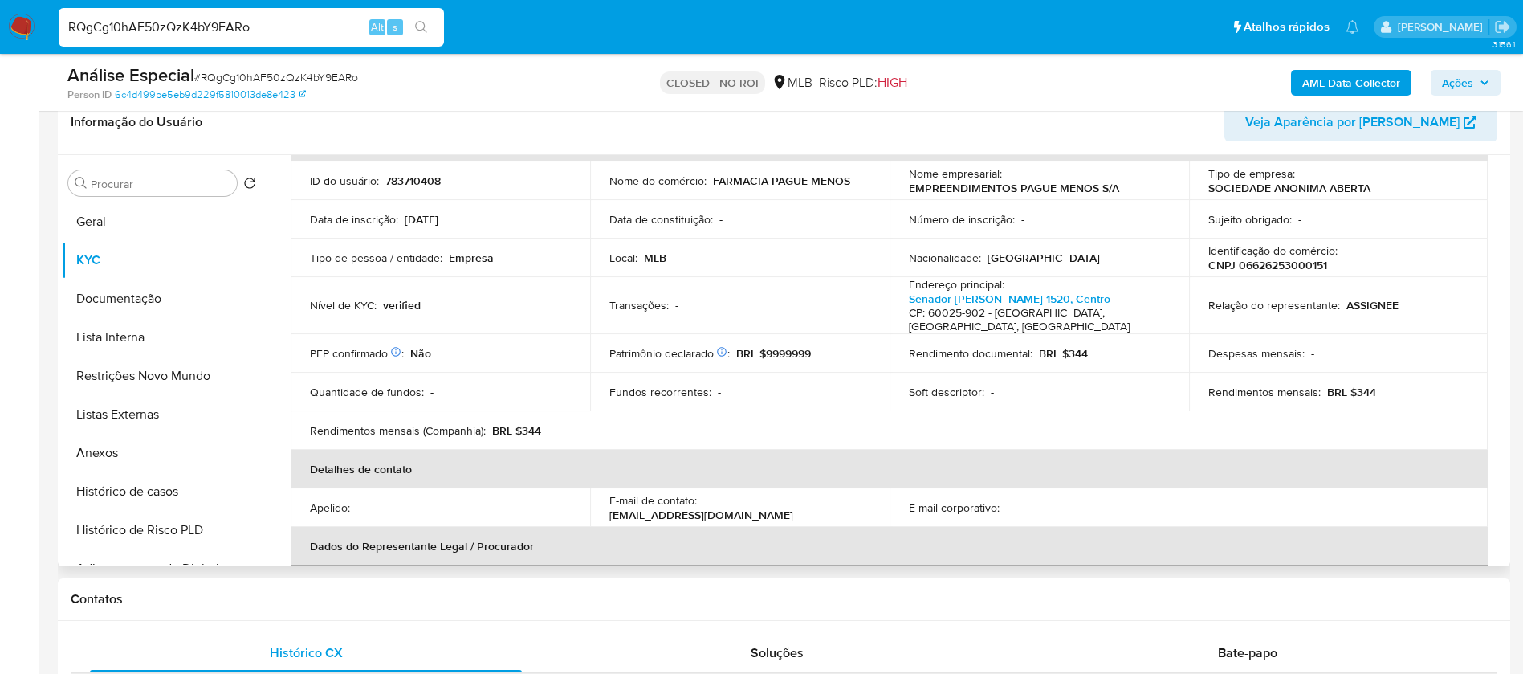
scroll to position [0, 0]
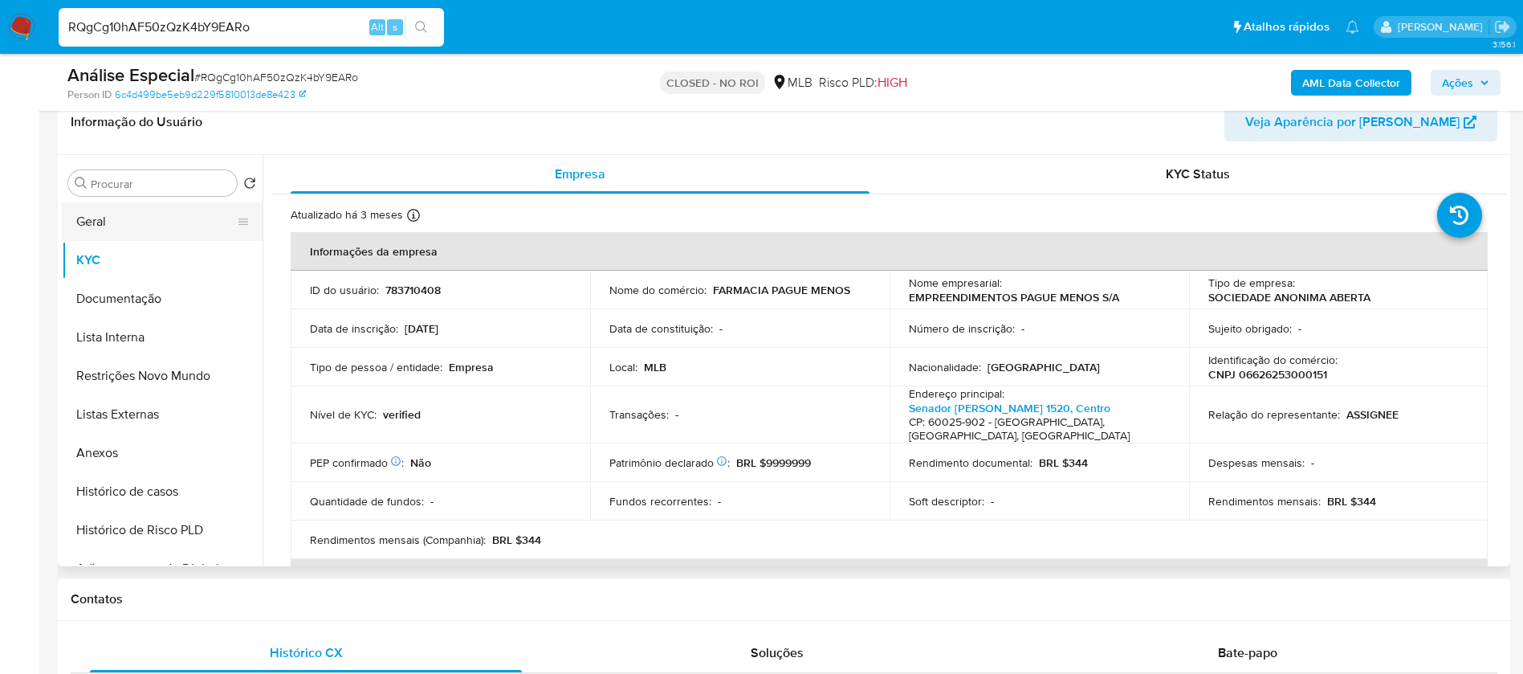
click at [117, 218] on button "Geral" at bounding box center [156, 221] width 188 height 39
